Goal: Information Seeking & Learning: Learn about a topic

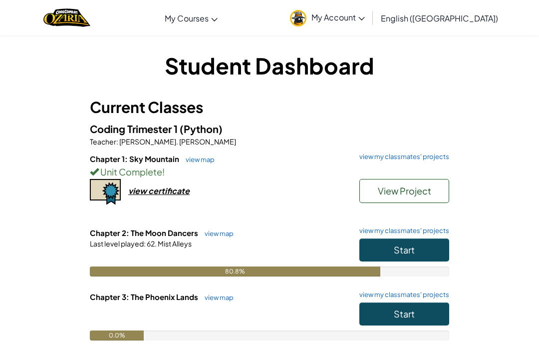
click at [426, 252] on button "Start" at bounding box center [405, 249] width 90 height 23
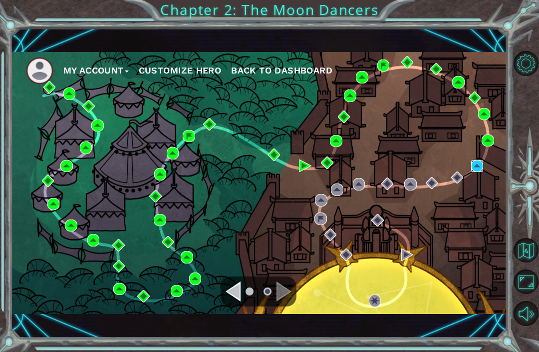
click at [480, 161] on img at bounding box center [477, 166] width 12 height 12
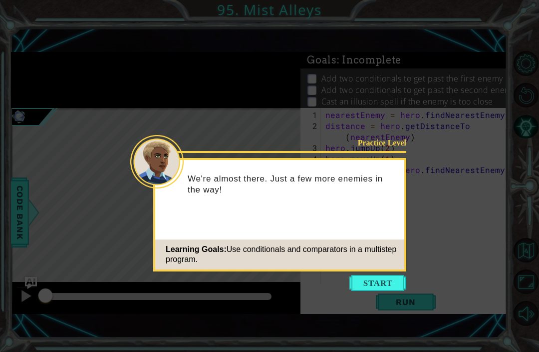
click at [397, 271] on div "Practice Level We're almost there. Just a few more enemies in the way! Learning…" at bounding box center [279, 214] width 253 height 113
click at [389, 275] on button "Start" at bounding box center [378, 283] width 57 height 16
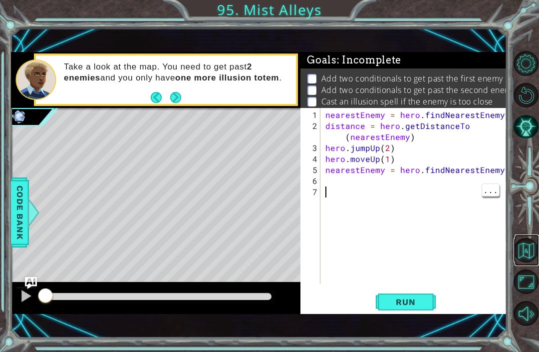
click at [532, 262] on button "Back to Map" at bounding box center [526, 250] width 24 height 24
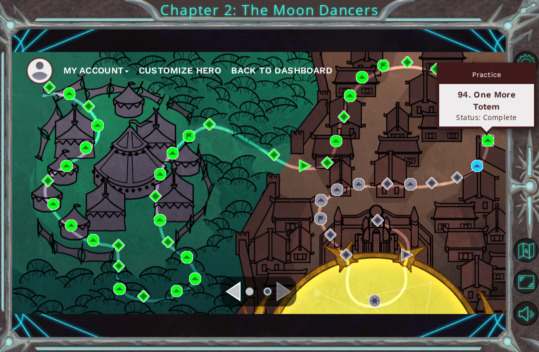
click at [489, 140] on img at bounding box center [488, 140] width 12 height 12
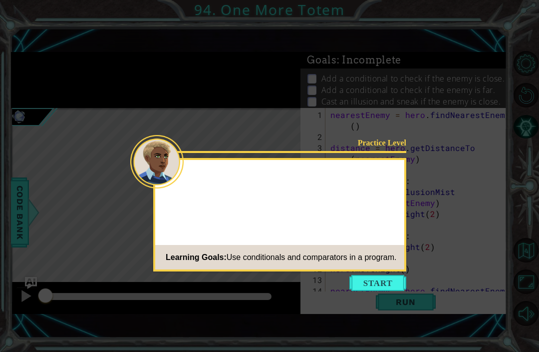
click at [389, 290] on button "Start" at bounding box center [378, 283] width 57 height 16
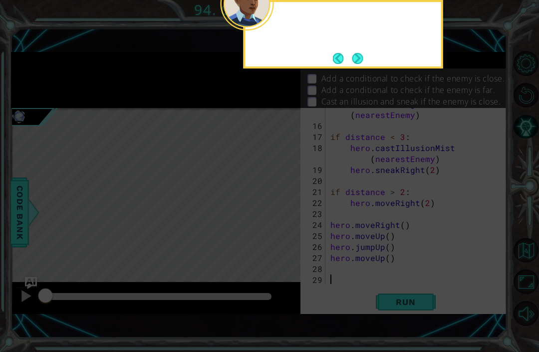
scroll to position [209, 0]
click at [392, 275] on icon at bounding box center [269, 85] width 539 height 531
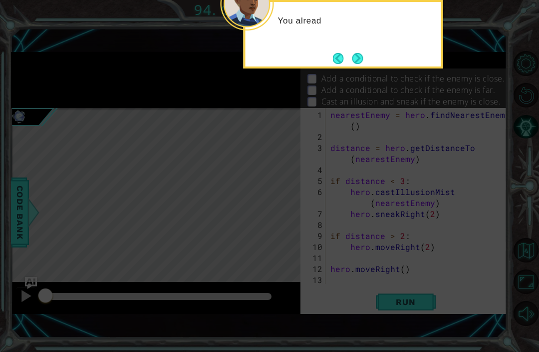
scroll to position [0, 0]
click at [368, 50] on div "You already have" at bounding box center [344, 34] width 200 height 68
click at [373, 46] on div "You already have code to" at bounding box center [344, 34] width 200 height 68
click at [364, 54] on button "Next" at bounding box center [357, 57] width 11 height 11
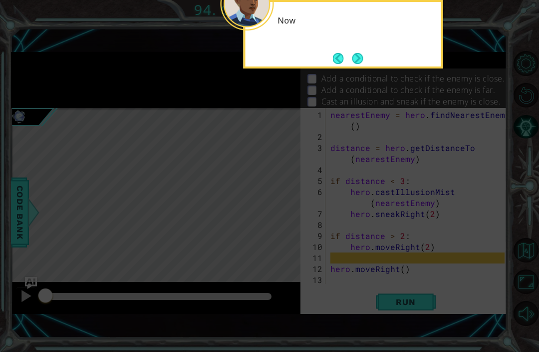
click at [361, 52] on button "Next" at bounding box center [358, 58] width 12 height 12
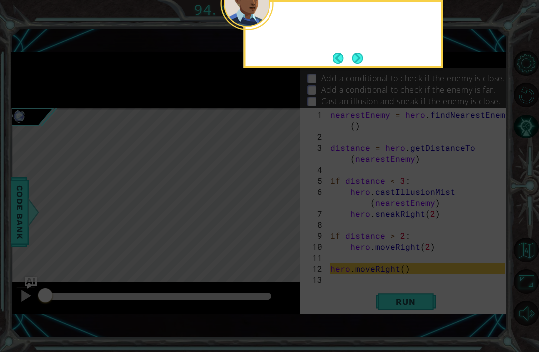
click at [359, 59] on button "Next" at bounding box center [357, 57] width 11 height 11
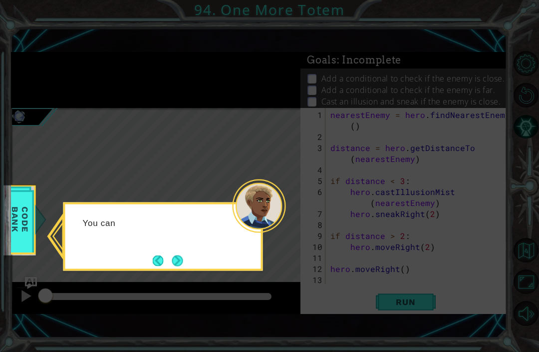
click at [183, 255] on button "Next" at bounding box center [177, 260] width 13 height 13
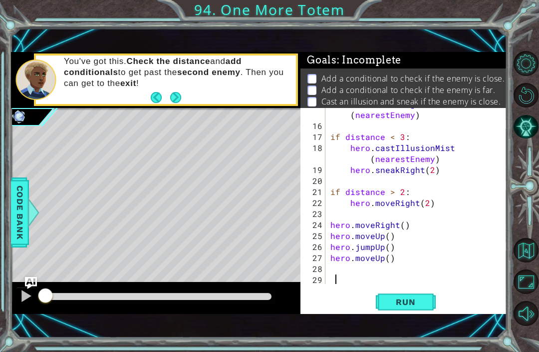
scroll to position [209, 0]
type textarea "hero.moveUp()"
type textarea "hero.moveRight()"
type textarea "if distance > 2:"
type textarea "if distance < 3:"
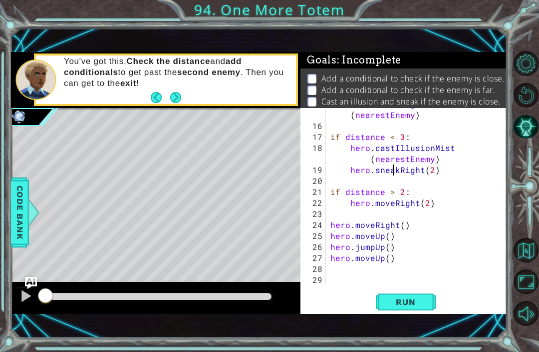
type textarea "nearestEnemy = hero.findNearestEnemy()"
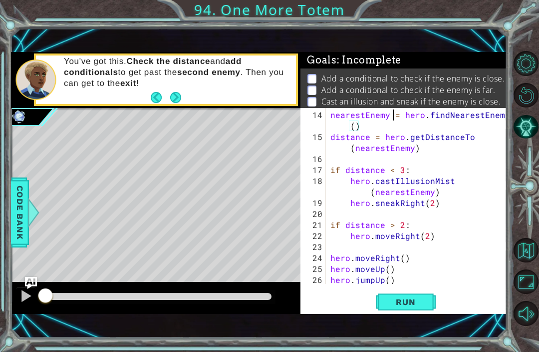
type textarea "hero.moveRight()"
type textarea "if distance > 2:"
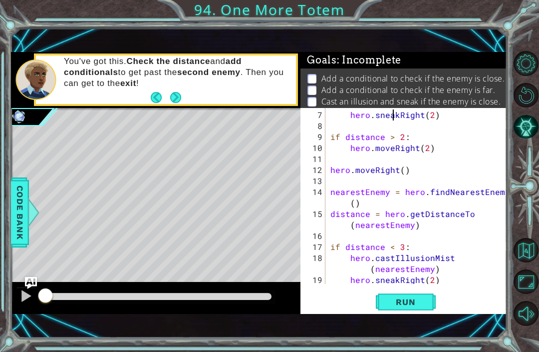
scroll to position [88, 0]
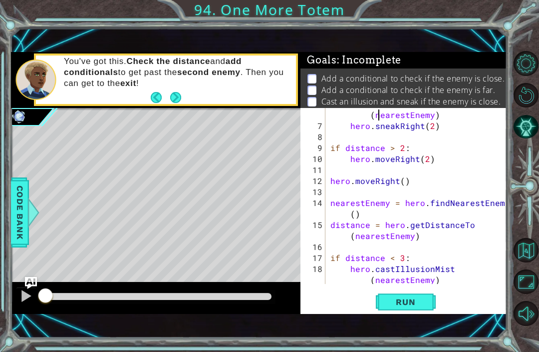
type textarea "hero.sneakRight(2)"
type textarea "hero.moveRight(2)"
type textarea "hero.moveRight()"
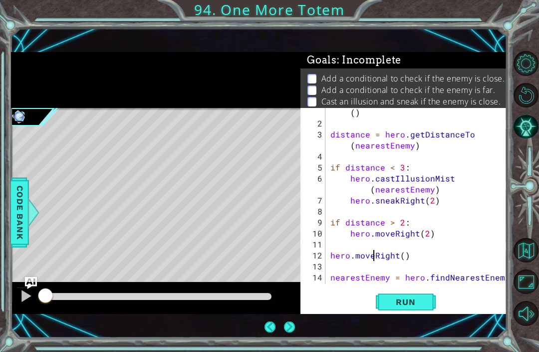
scroll to position [0, 0]
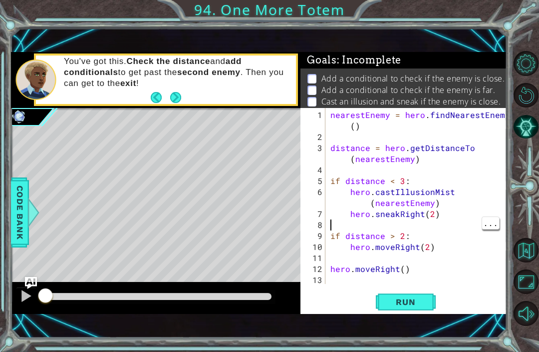
type textarea "if distance < 3:"
click at [332, 179] on div "nearestEnemy = hero . findNearestEnemy ( ) distance = hero . getDistanceTo ( ne…" at bounding box center [419, 219] width 181 height 220
click at [337, 170] on div "nearestEnemy = hero . findNearestEnemy ( ) distance = hero . getDistanceTo ( ne…" at bounding box center [419, 219] width 181 height 220
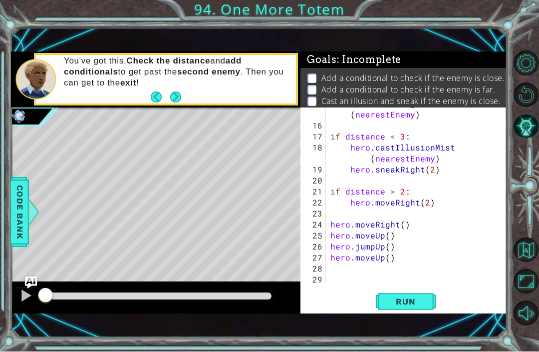
scroll to position [26, 0]
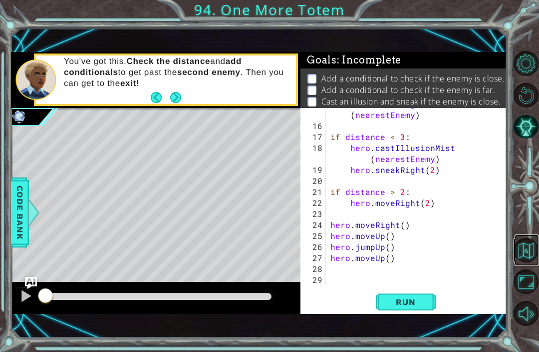
click at [526, 262] on button "Back to Map" at bounding box center [526, 250] width 24 height 24
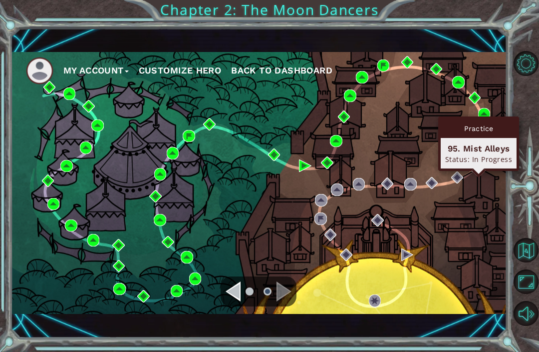
click at [480, 172] on img at bounding box center [477, 166] width 12 height 12
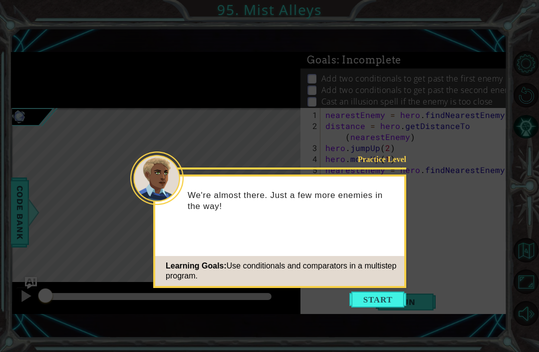
click at [397, 298] on button "Start" at bounding box center [378, 299] width 57 height 16
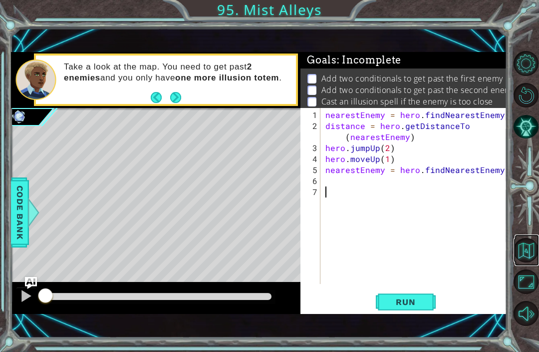
click at [535, 262] on button "Back to Map" at bounding box center [526, 250] width 24 height 24
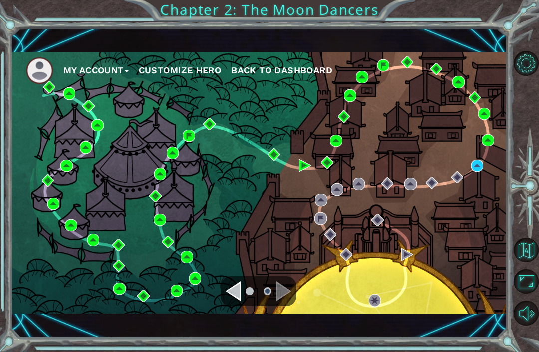
click at [246, 295] on li at bounding box center [250, 291] width 8 height 8
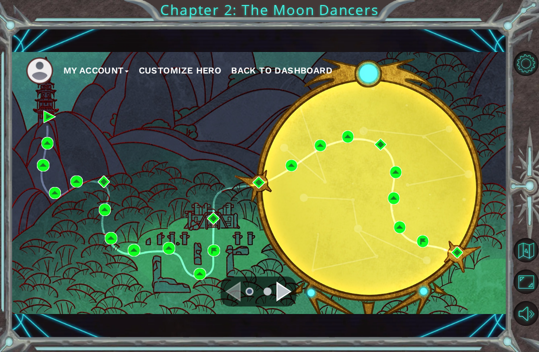
click at [288, 301] on div "Navigate to the next page" at bounding box center [284, 291] width 15 height 20
